Goal: Transaction & Acquisition: Purchase product/service

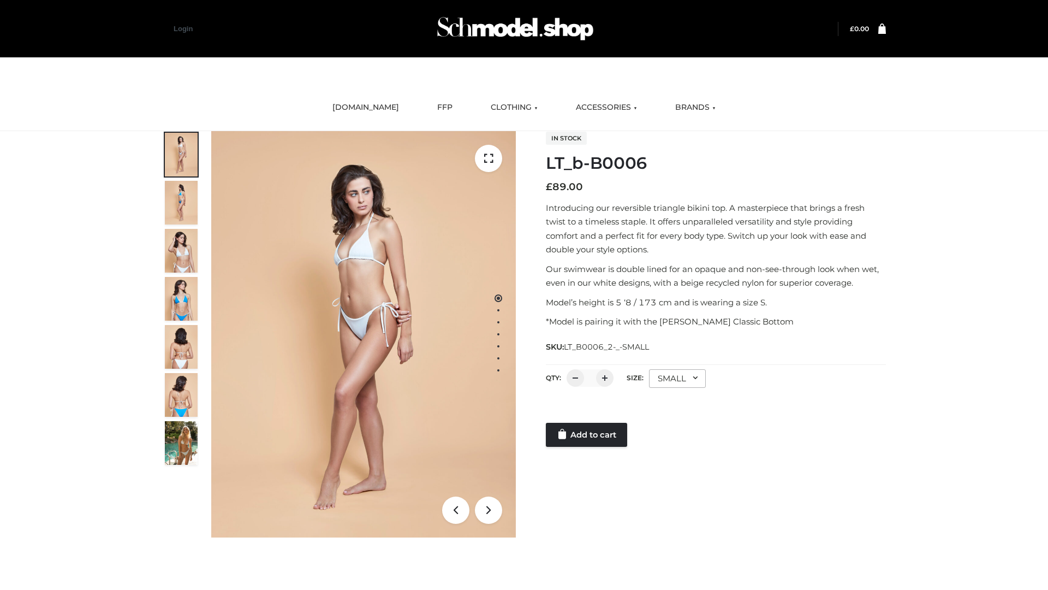
click at [588, 435] on link "Add to cart" at bounding box center [586, 435] width 81 height 24
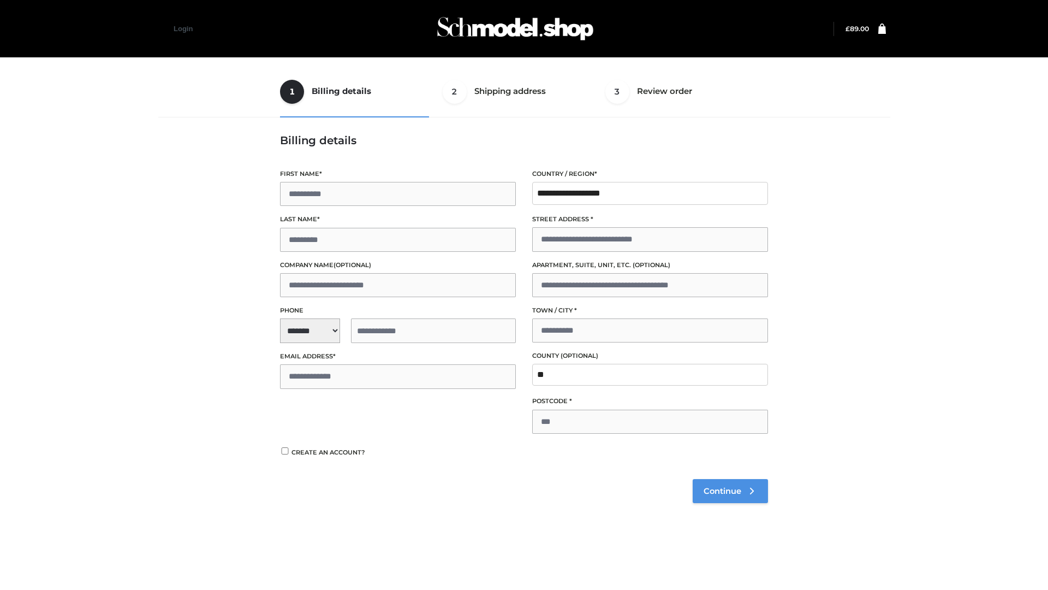
click at [730, 490] on span "Continue" at bounding box center [723, 491] width 38 height 10
click at [315, 460] on button "Place order" at bounding box center [315, 461] width 70 height 24
